Goal: Find specific page/section: Find specific page/section

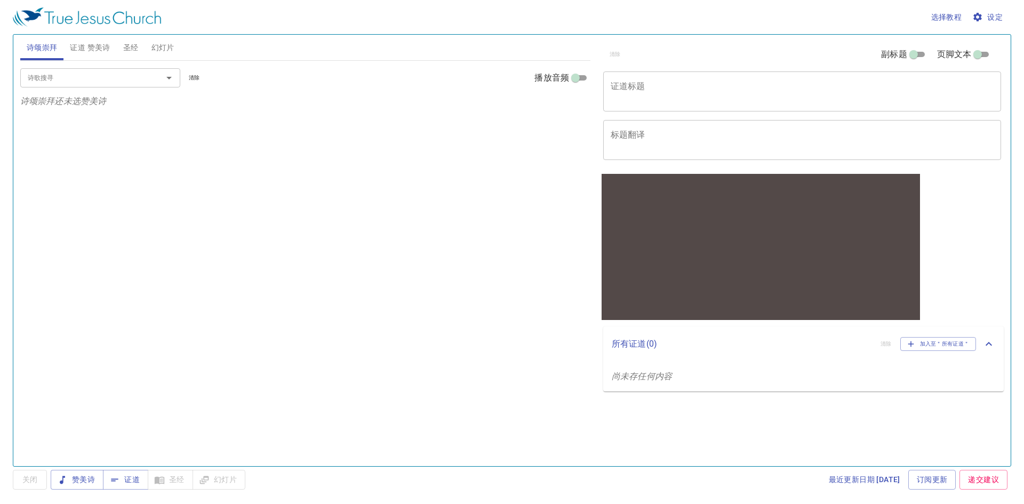
click at [130, 44] on span "圣经" at bounding box center [130, 47] width 15 height 13
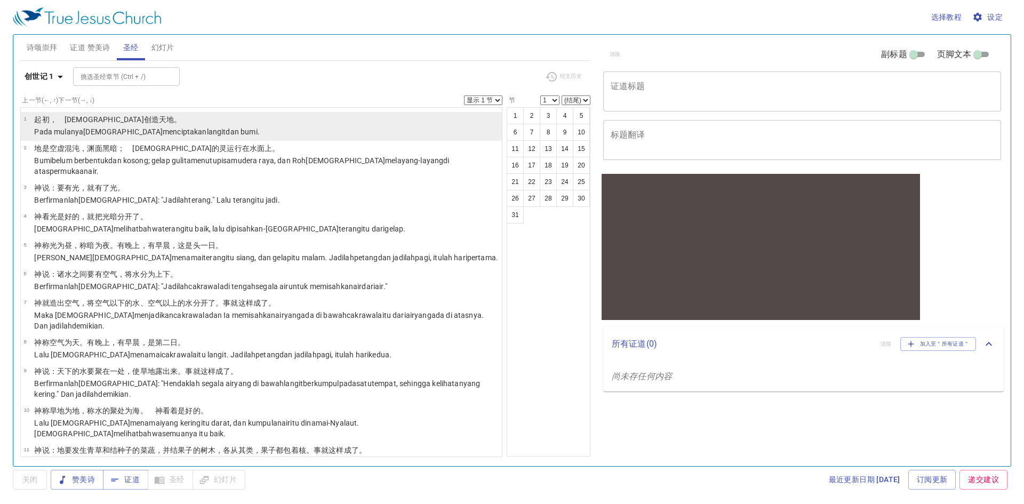
click at [58, 124] on p "﻿起初 ，　[DEMOGRAPHIC_DATA] 创造 天 地 。" at bounding box center [146, 119] width 225 height 11
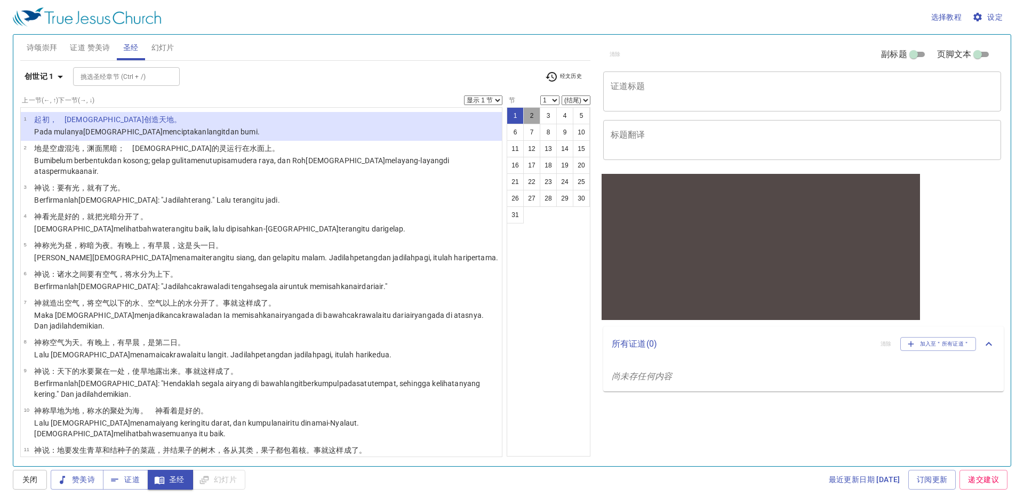
click at [530, 115] on button "2" at bounding box center [531, 115] width 17 height 17
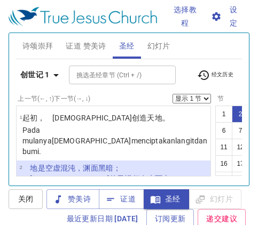
click at [248, 115] on button "3" at bounding box center [256, 114] width 17 height 17
select select "3"
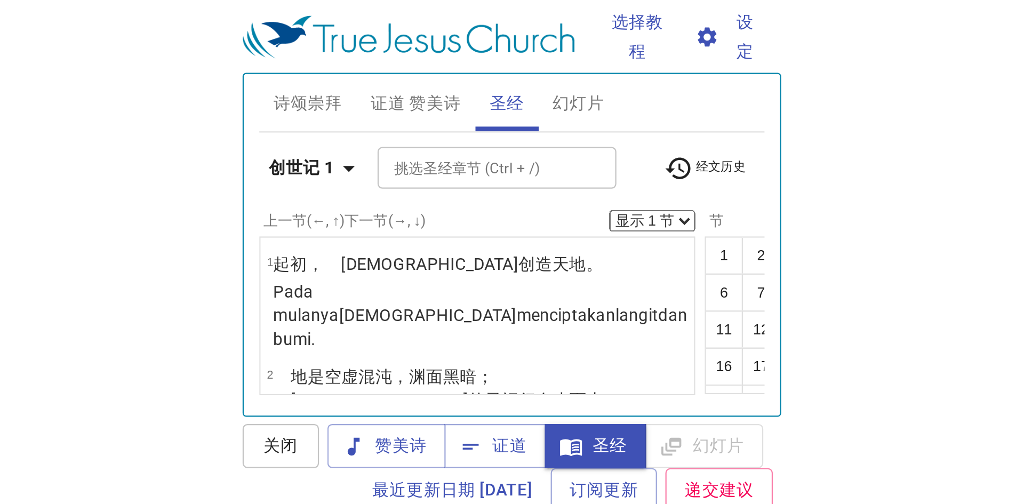
scroll to position [111, 0]
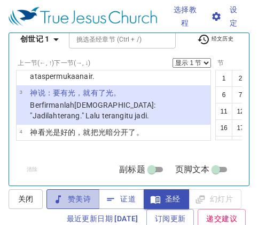
click at [74, 203] on span "赞美诗" at bounding box center [73, 199] width 36 height 13
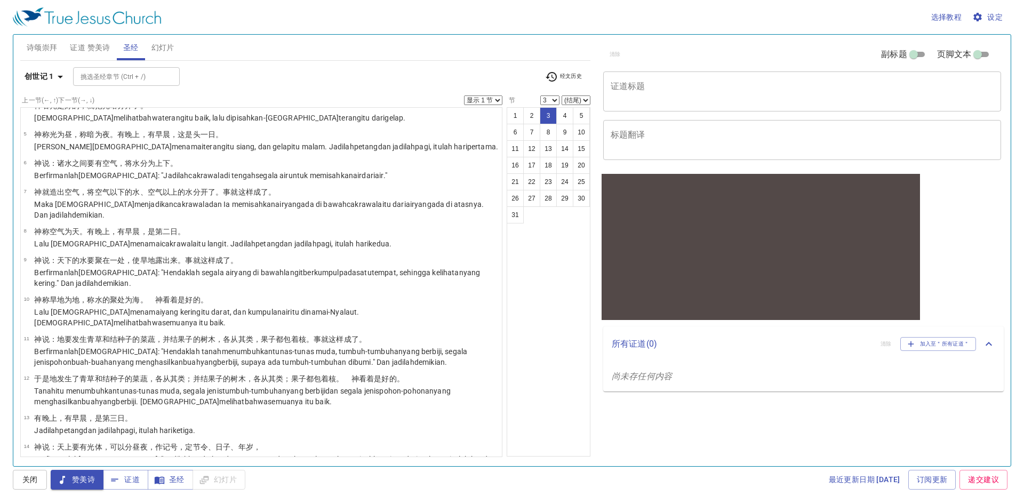
scroll to position [90, 0]
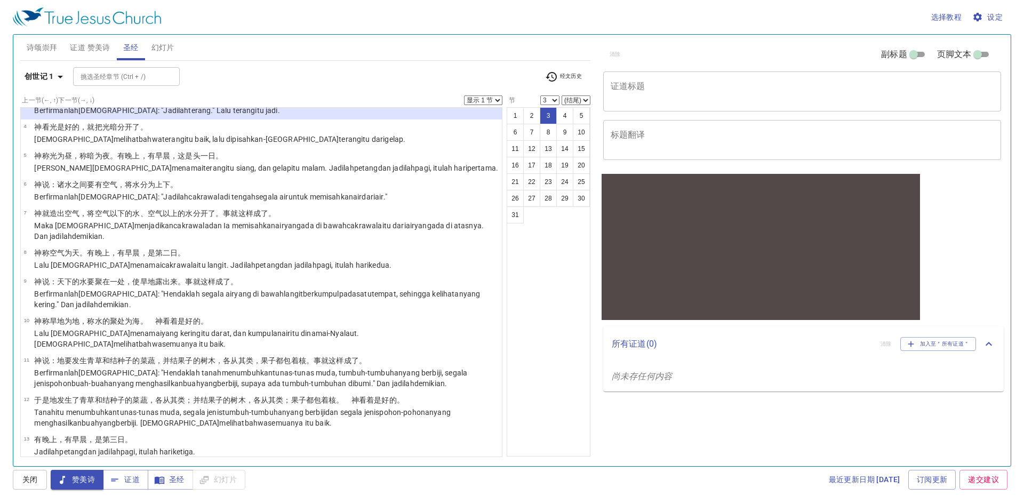
click at [101, 47] on span "证道 赞美诗" at bounding box center [90, 47] width 40 height 13
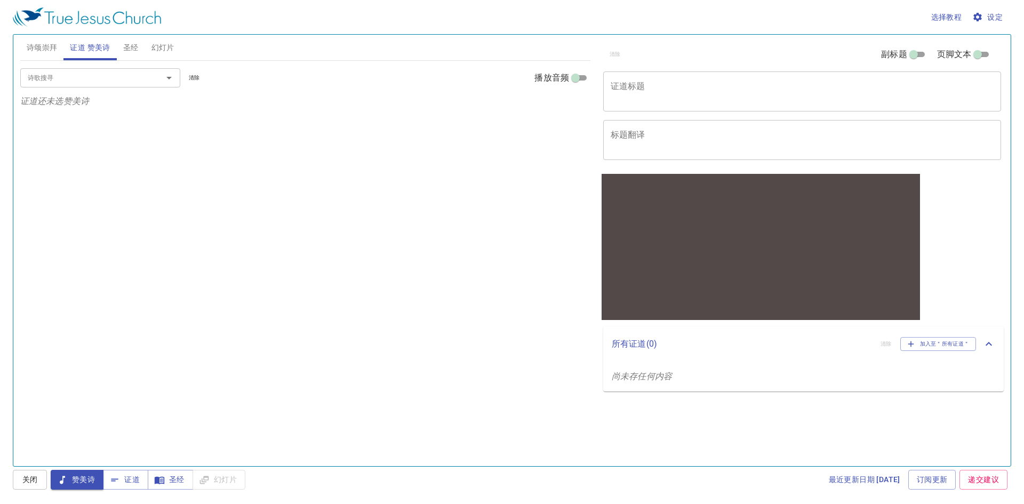
click at [89, 87] on div "诗歌搜寻 诗歌搜寻 清除 播放音频" at bounding box center [305, 78] width 570 height 34
click at [168, 79] on icon "Open" at bounding box center [169, 77] width 13 height 13
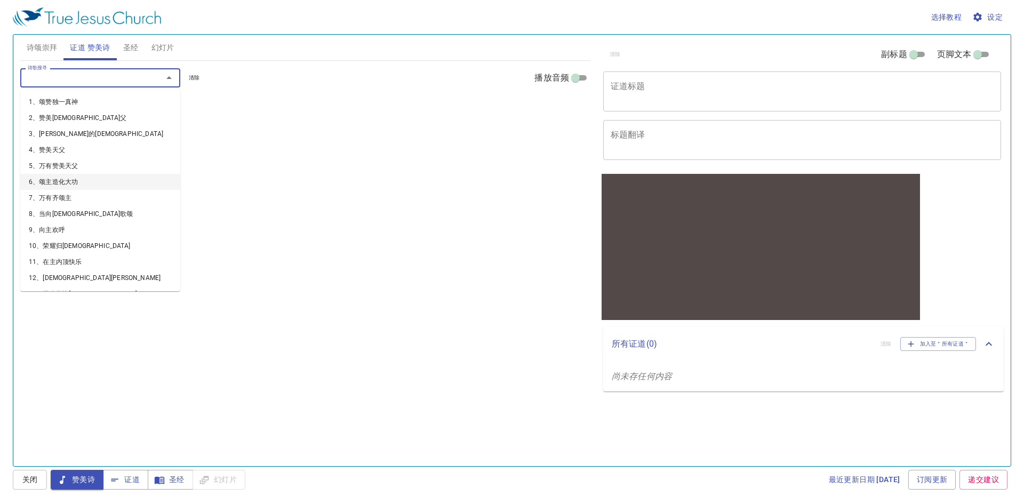
click at [68, 184] on li "6、颂主造化大功" at bounding box center [100, 182] width 160 height 16
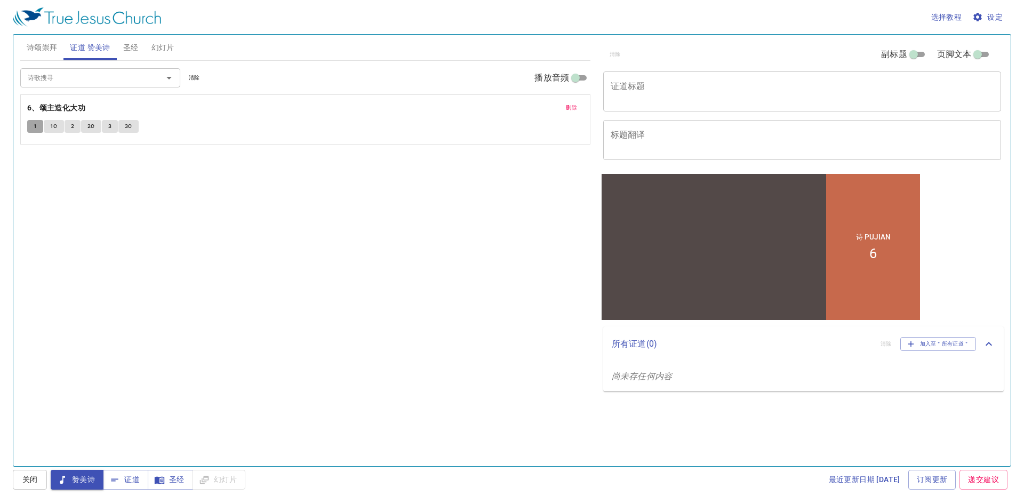
click at [34, 127] on span "1" at bounding box center [35, 127] width 3 height 10
click at [54, 125] on span "1C" at bounding box center [53, 127] width 7 height 10
click at [73, 130] on span "2" at bounding box center [72, 127] width 3 height 10
click at [89, 125] on span "2C" at bounding box center [90, 127] width 7 height 10
click at [111, 126] on span "3" at bounding box center [109, 127] width 3 height 10
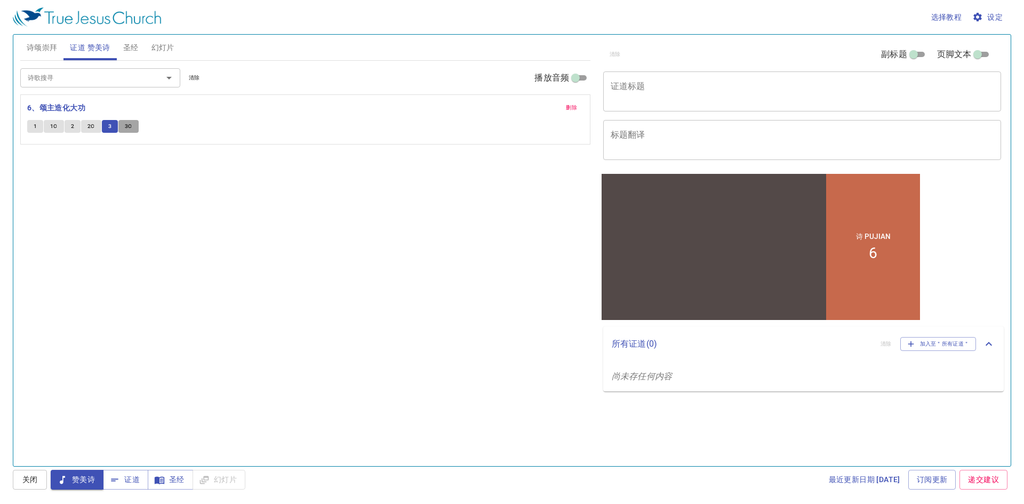
click at [125, 126] on span "3C" at bounding box center [128, 127] width 7 height 10
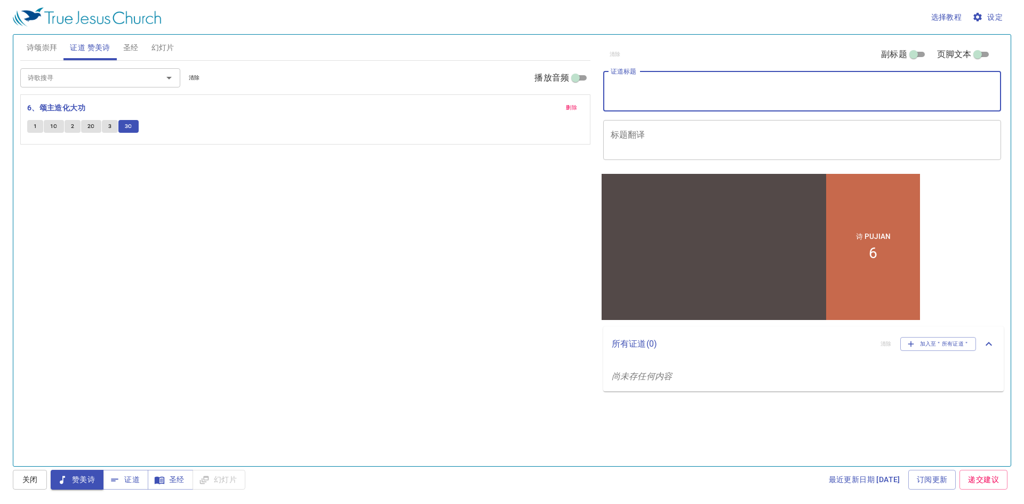
click at [785, 98] on textarea "证道标题" at bounding box center [802, 91] width 383 height 20
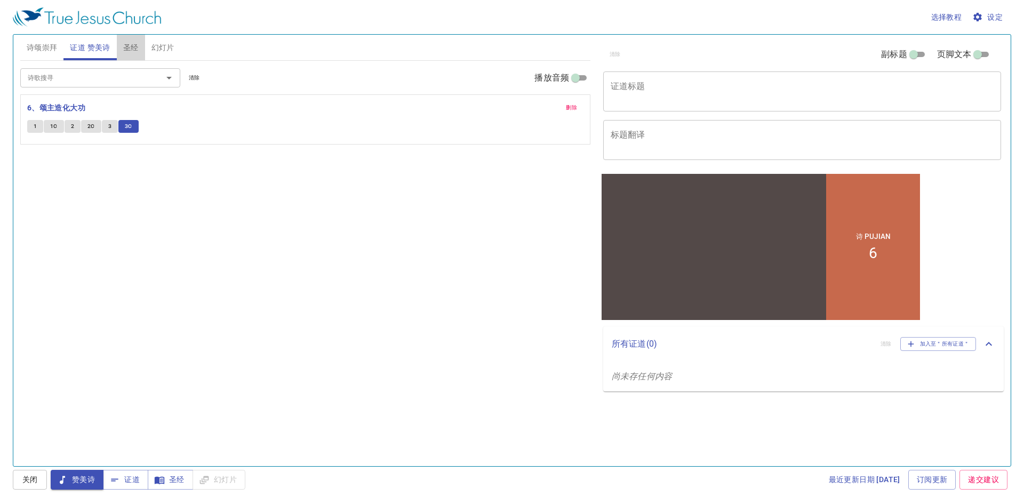
click at [127, 43] on span "圣经" at bounding box center [130, 47] width 15 height 13
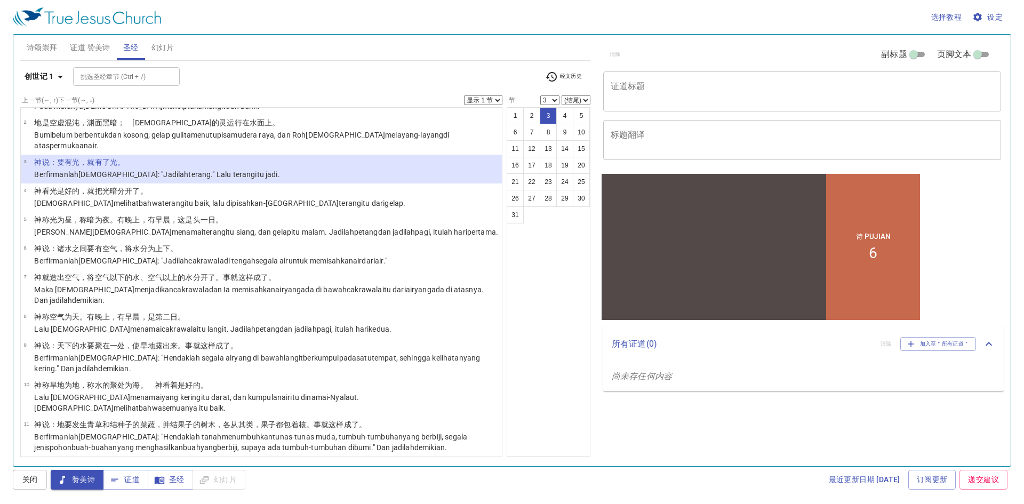
scroll to position [0, 0]
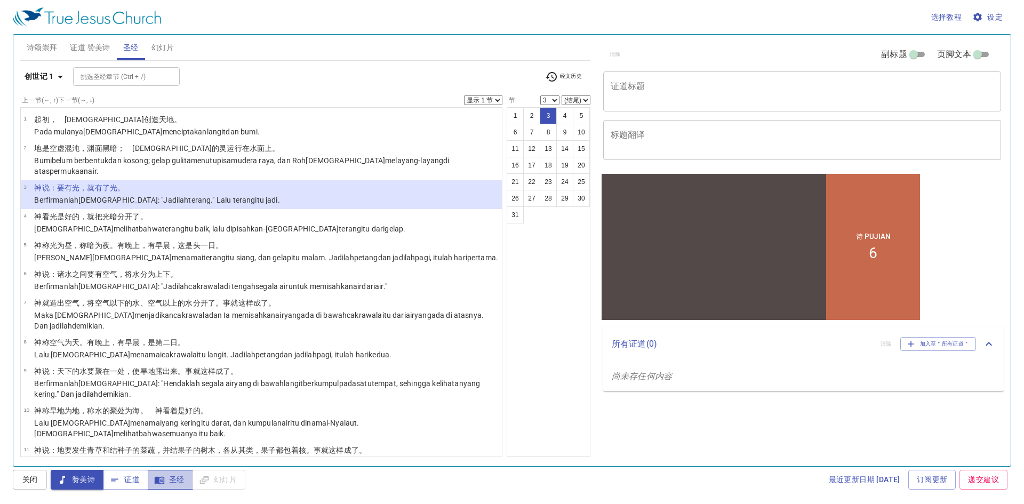
click at [0, 0] on span "圣经" at bounding box center [0, 0] width 0 height 0
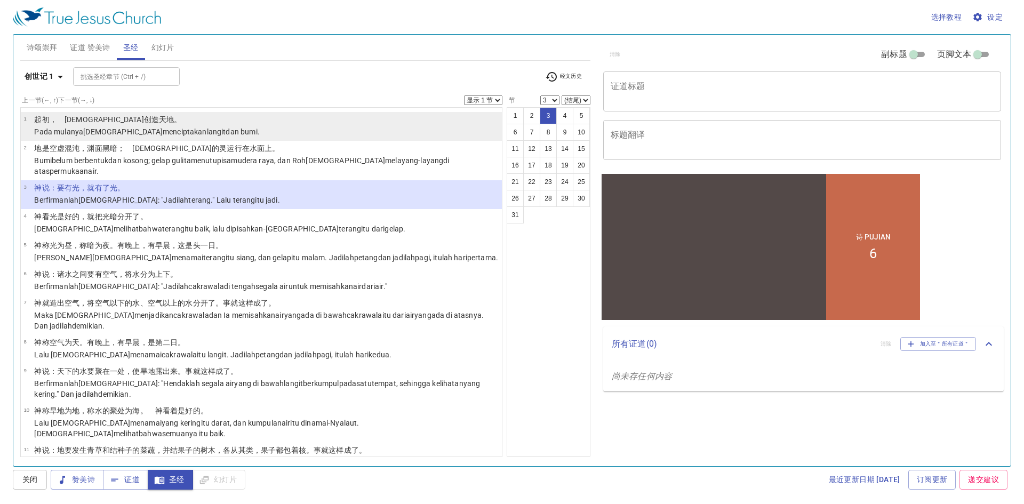
click at [125, 119] on p "﻿起初 ，　神 创造 天 地 。" at bounding box center [146, 119] width 225 height 11
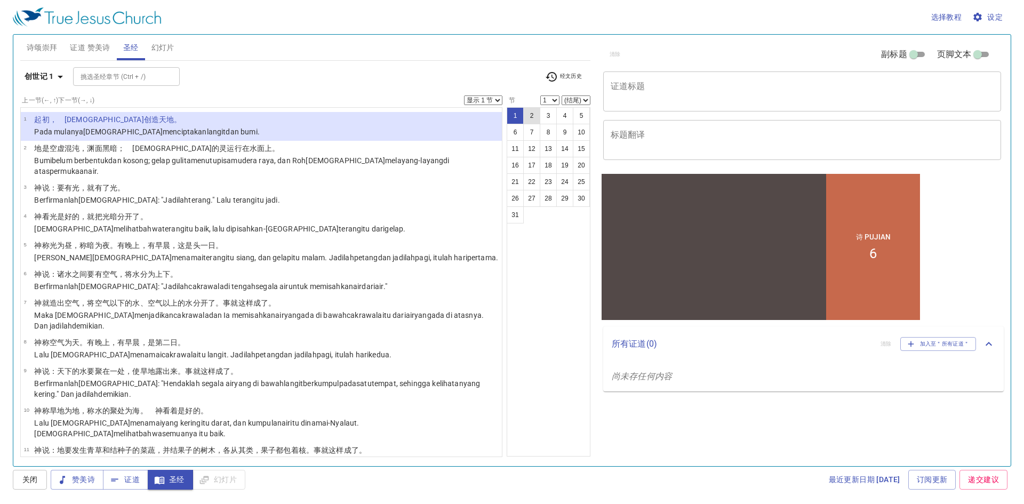
click at [533, 114] on button "2" at bounding box center [531, 115] width 17 height 17
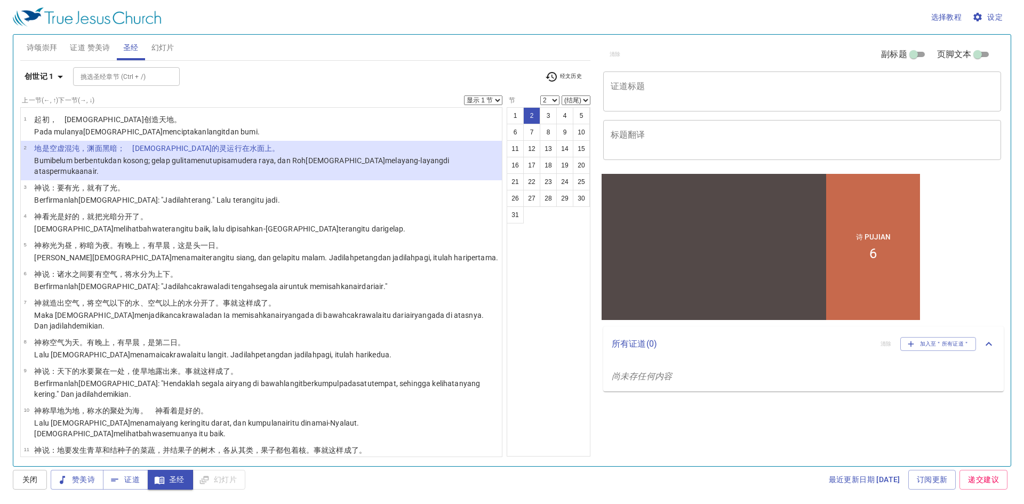
click at [555, 97] on select "1 2 3 4 5 6 7 8 9 10 11 12 13 14 15 16 17 18 19 20 21 22 23 24 25 26 27 28 29 3…" at bounding box center [549, 100] width 19 height 10
click at [65, 76] on icon "button" at bounding box center [60, 76] width 13 height 13
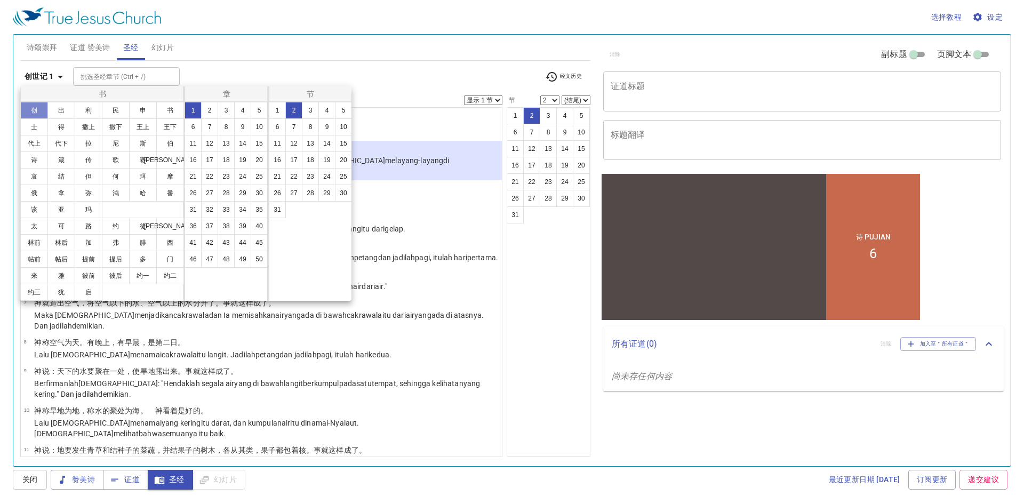
click at [0, 0] on button "创" at bounding box center [0, 0] width 0 height 0
click at [211, 111] on button "2" at bounding box center [209, 110] width 17 height 17
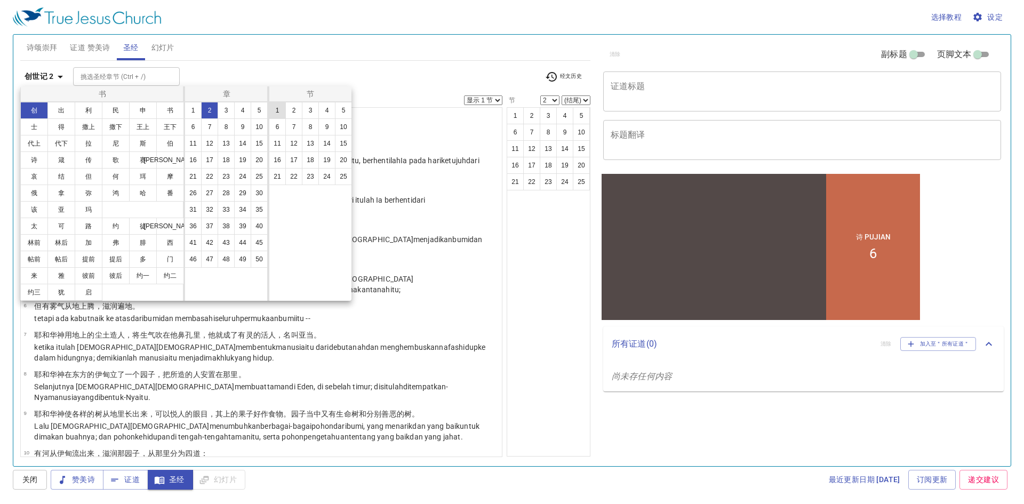
click at [275, 112] on button "1" at bounding box center [277, 110] width 17 height 17
select select "1"
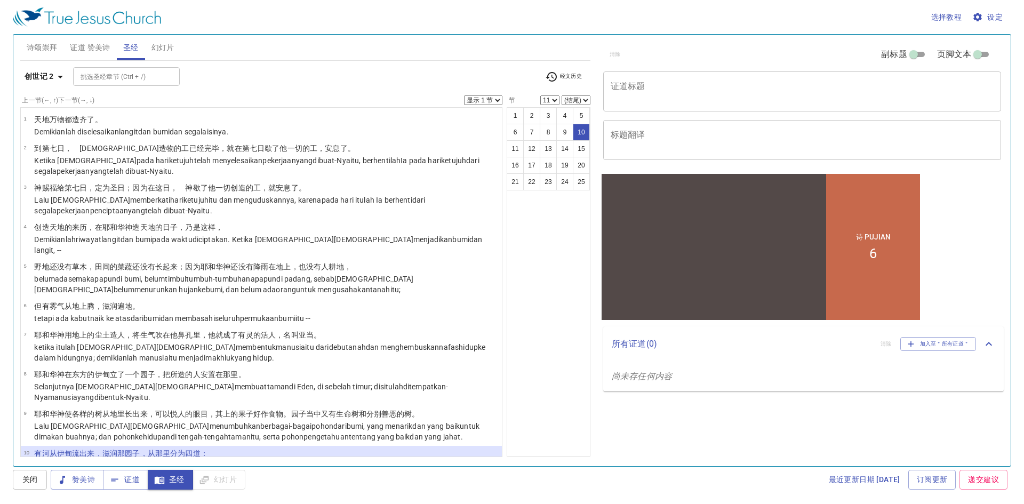
scroll to position [186, 0]
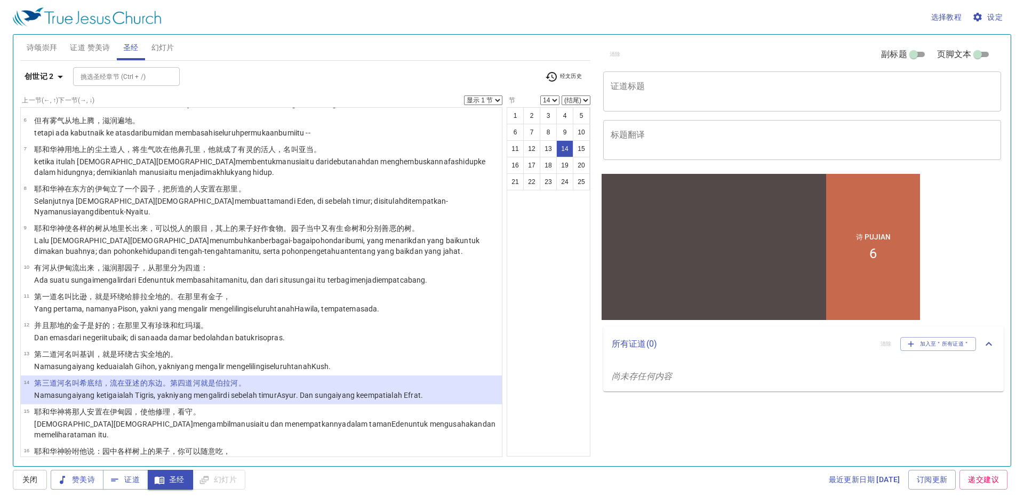
select select "15"
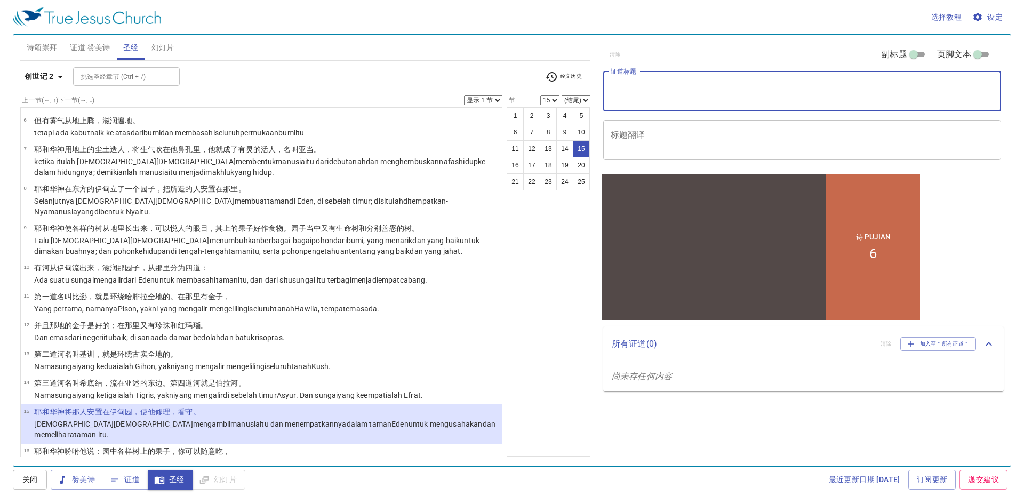
click at [675, 90] on textarea "证道标题" at bounding box center [802, 91] width 383 height 20
type textarea "z"
type textarea "做世上"
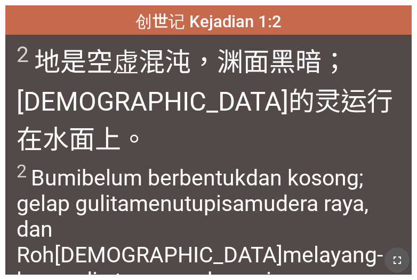
click at [391, 259] on icon "button" at bounding box center [397, 259] width 13 height 13
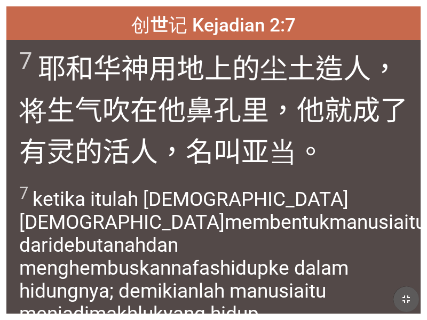
click at [404, 298] on icon "button" at bounding box center [405, 299] width 7 height 7
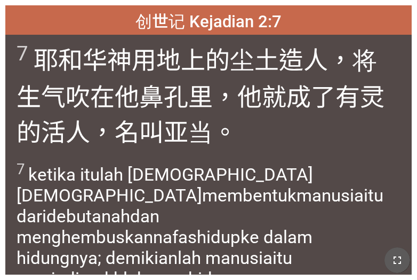
click at [404, 270] on button "button" at bounding box center [398, 260] width 26 height 26
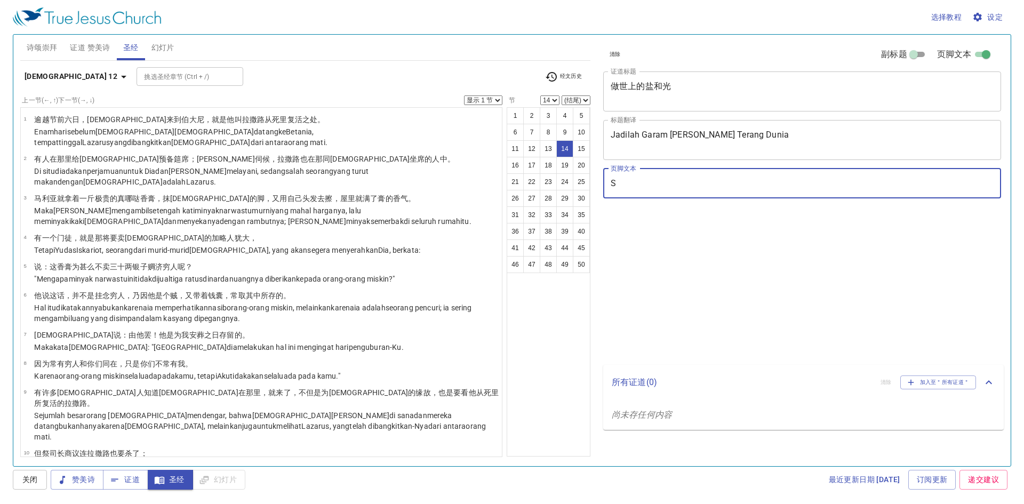
select select "14"
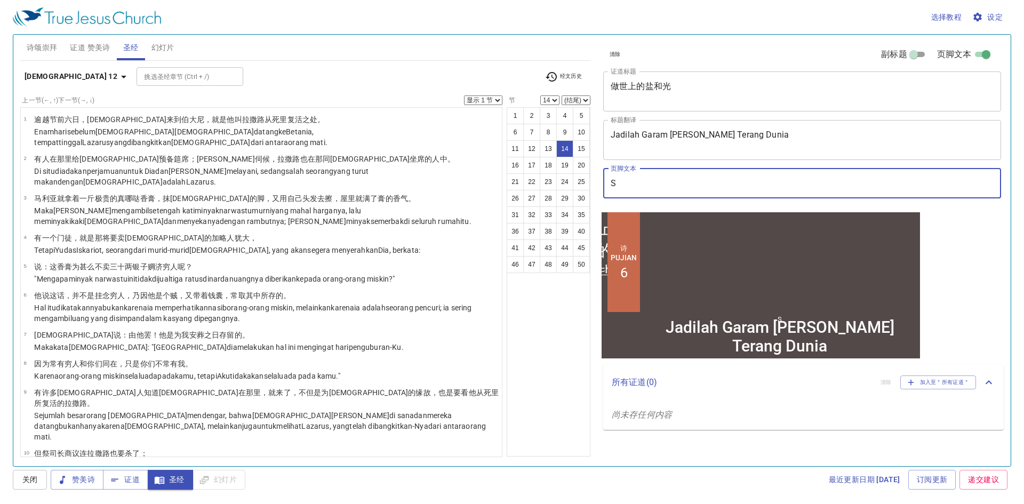
type input "Sd"
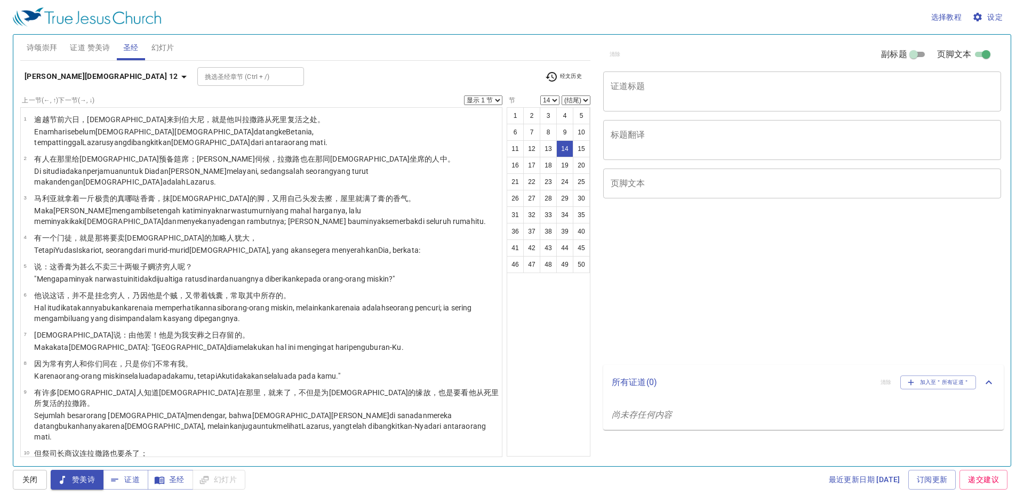
select select "14"
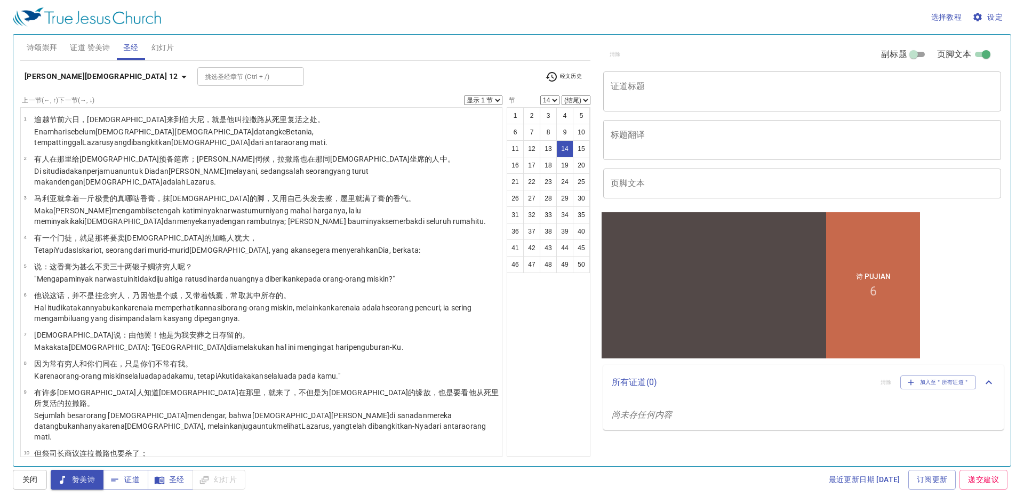
scroll to position [272, 0]
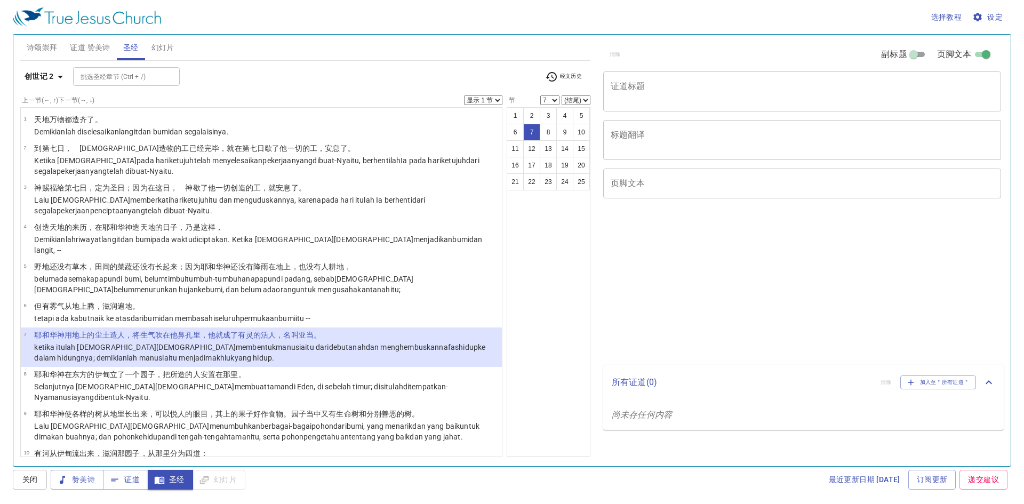
select select "7"
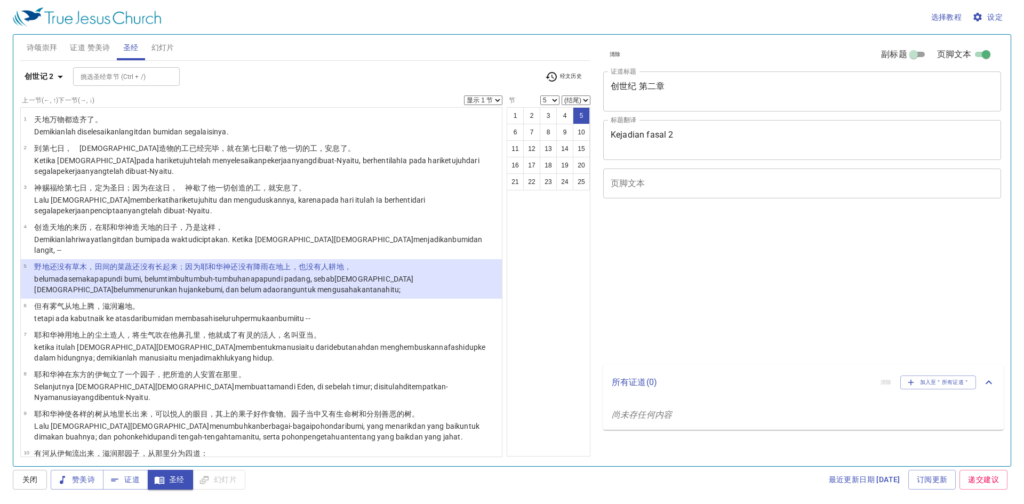
select select "5"
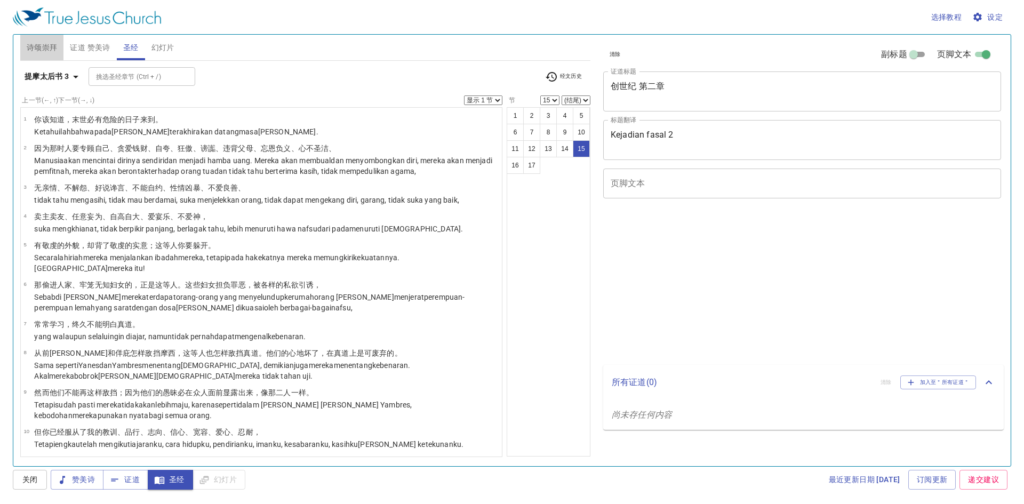
click at [56, 49] on span "诗颂崇拜" at bounding box center [42, 47] width 31 height 13
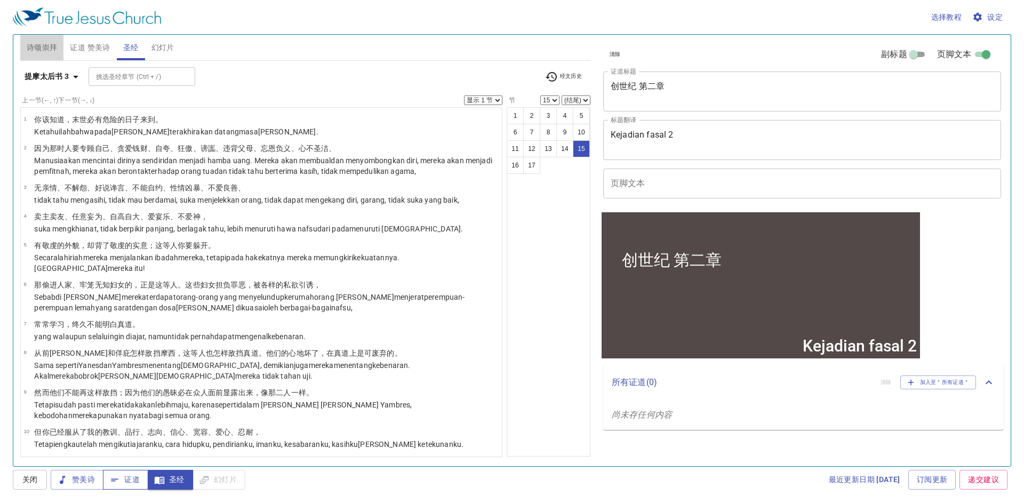
click at [0, 0] on span "1" at bounding box center [0, 0] width 0 height 0
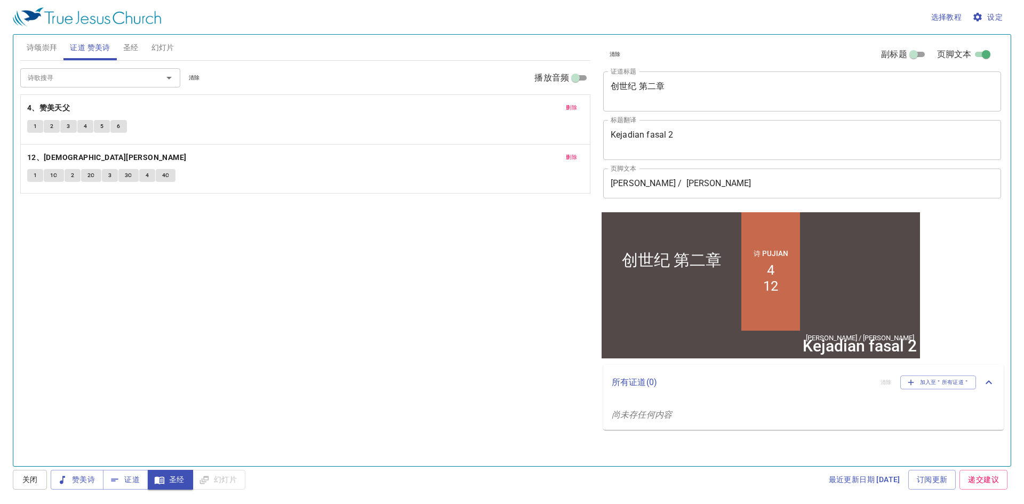
click at [135, 49] on span "圣经" at bounding box center [130, 47] width 15 height 13
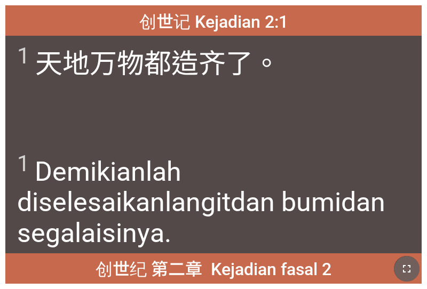
click at [411, 264] on icon "button" at bounding box center [406, 268] width 13 height 13
